Goal: Task Accomplishment & Management: Use online tool/utility

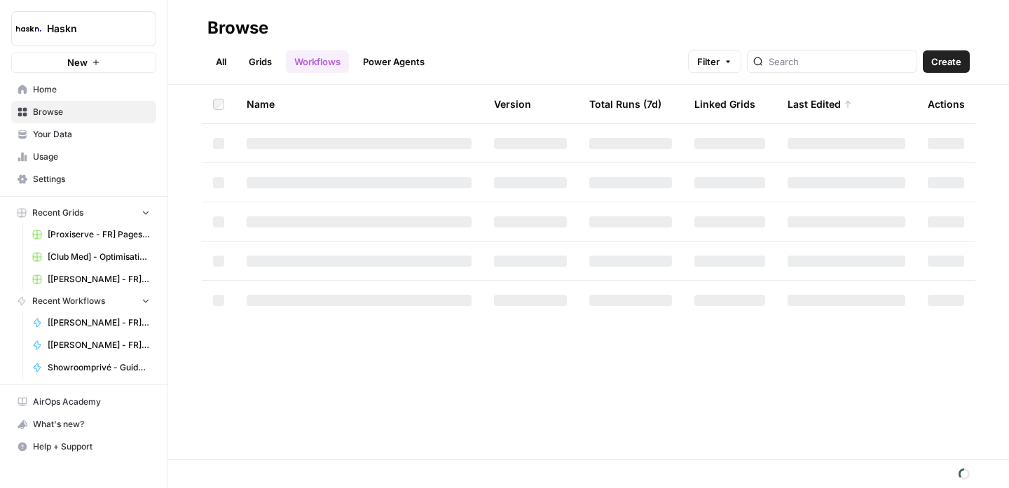
click at [227, 67] on link "All" at bounding box center [220, 61] width 27 height 22
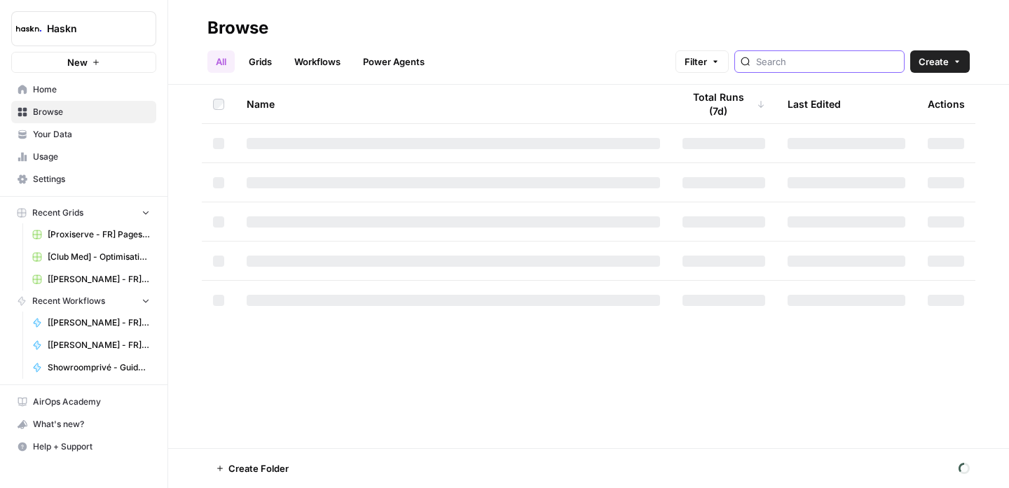
click at [824, 66] on input "search" at bounding box center [827, 62] width 142 height 14
type input "a"
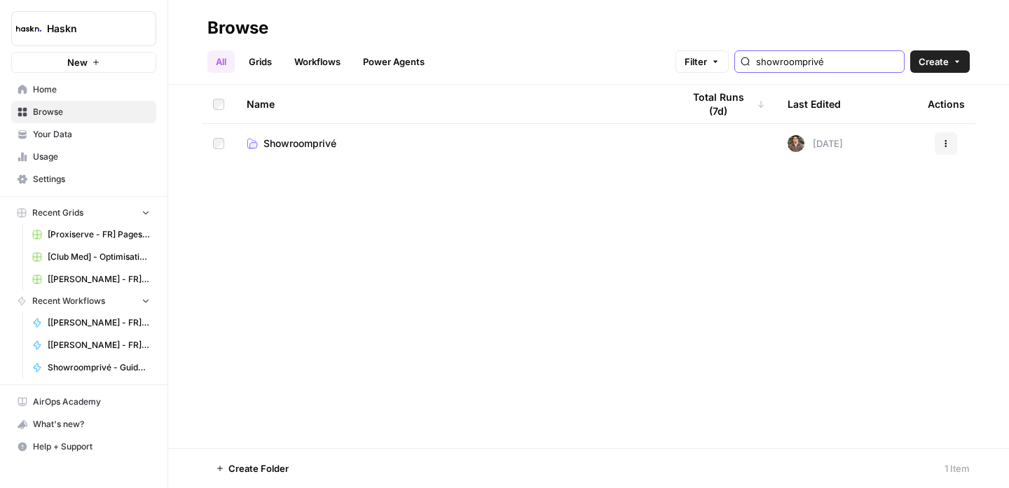
type input "showroomprivé"
click at [296, 140] on span "Showroomprivé" at bounding box center [299, 144] width 73 height 14
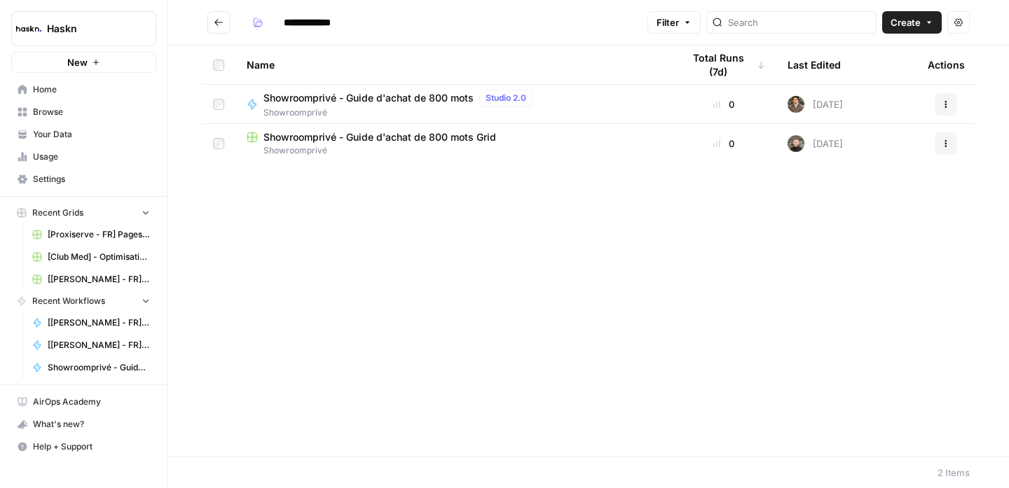
click at [420, 102] on span "Showroomprivé - Guide d'achat de 800 mots" at bounding box center [368, 98] width 210 height 14
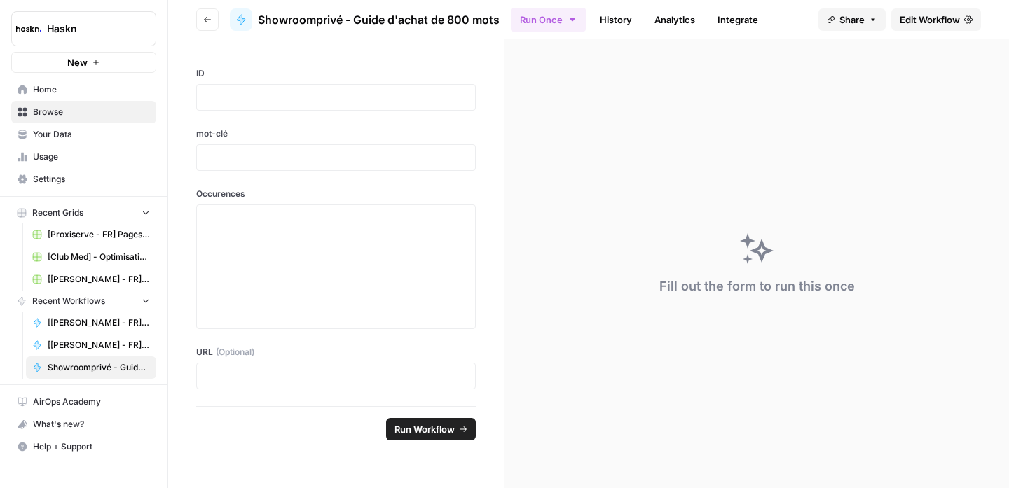
click at [924, 27] on link "Edit Workflow" at bounding box center [936, 19] width 90 height 22
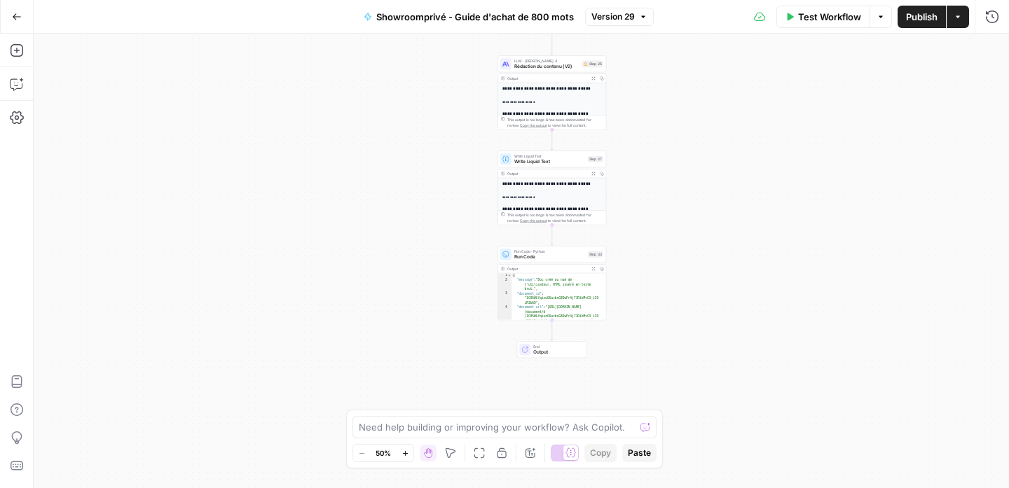
click at [550, 255] on span "Run Code" at bounding box center [549, 257] width 71 height 7
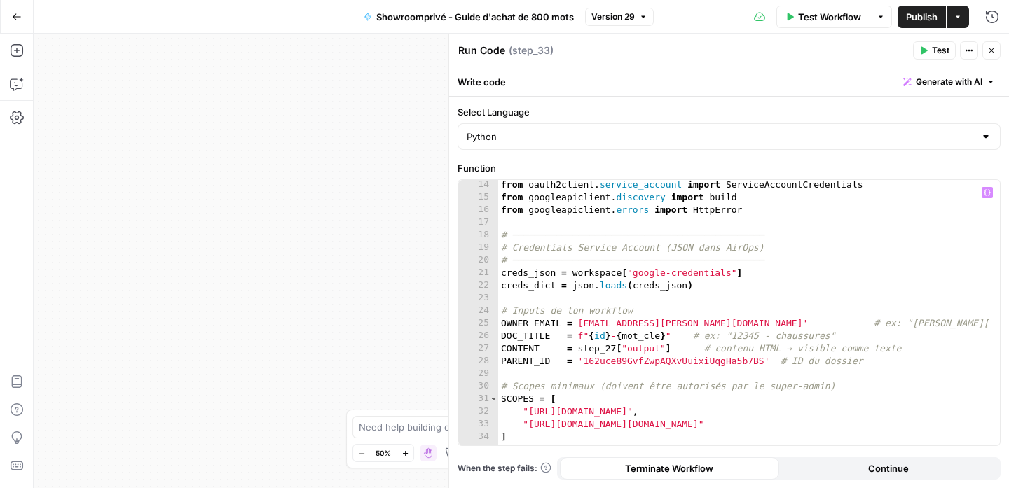
scroll to position [165, 0]
type textarea "**********"
drag, startPoint x: 693, startPoint y: 323, endPoint x: 584, endPoint y: 323, distance: 108.6
click at [584, 323] on div "from oauth2client . service_account import ServiceAccountCredentials from googl…" at bounding box center [743, 324] width 491 height 291
click at [591, 327] on div "from oauth2client . service_account import ServiceAccountCredentials from googl…" at bounding box center [743, 324] width 491 height 291
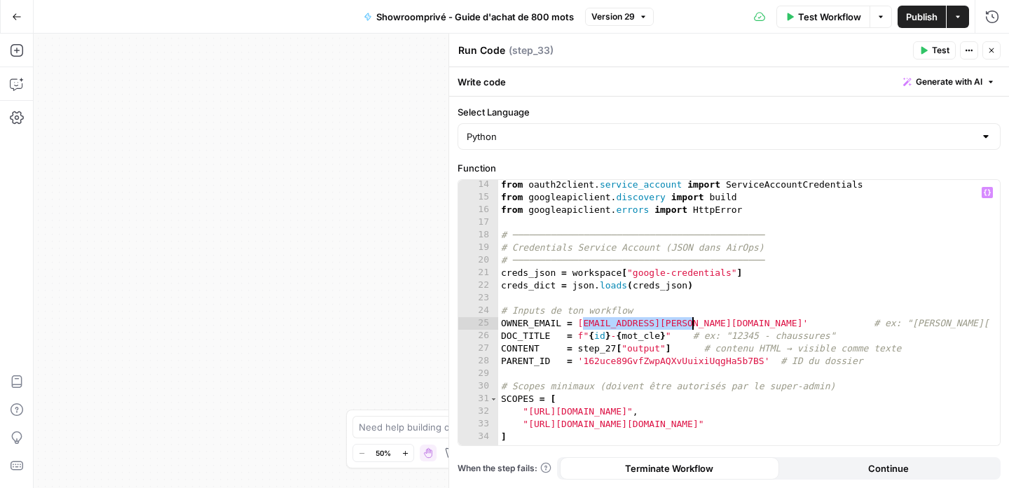
drag, startPoint x: 586, startPoint y: 324, endPoint x: 690, endPoint y: 324, distance: 104.4
click at [690, 324] on div "from oauth2client . service_account import ServiceAccountCredentials from googl…" at bounding box center [743, 324] width 491 height 291
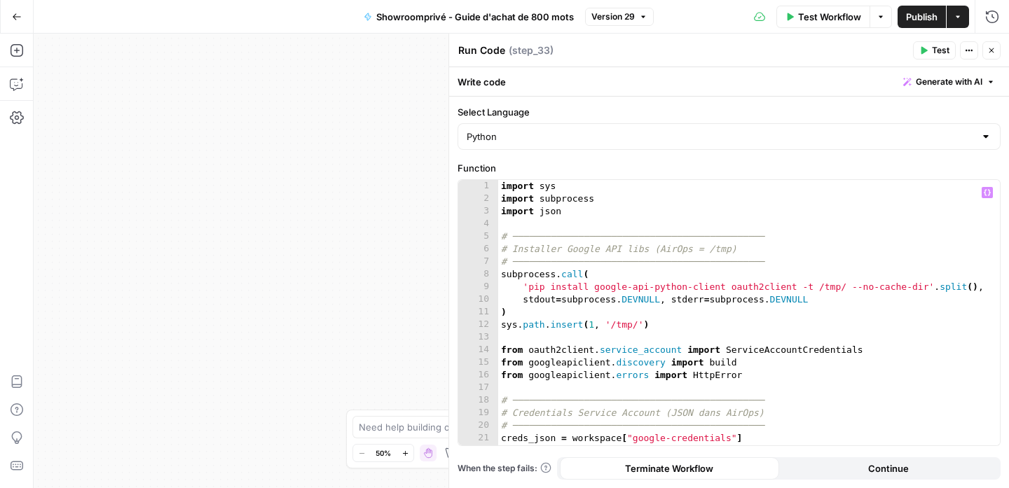
scroll to position [0, 0]
drag, startPoint x: 985, startPoint y: 50, endPoint x: 986, endPoint y: 95, distance: 45.6
click at [985, 50] on button "Close" at bounding box center [991, 50] width 18 height 18
